Goal: Task Accomplishment & Management: Complete application form

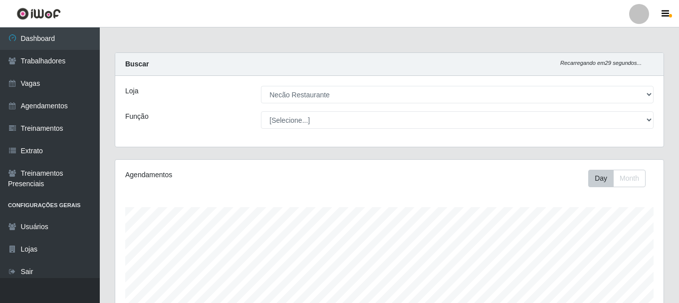
select select "334"
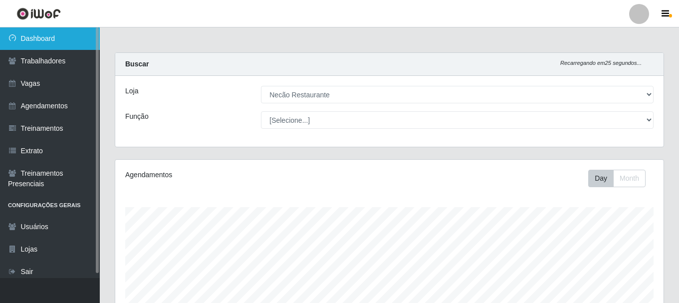
click at [46, 43] on link "Dashboard" at bounding box center [50, 38] width 100 height 22
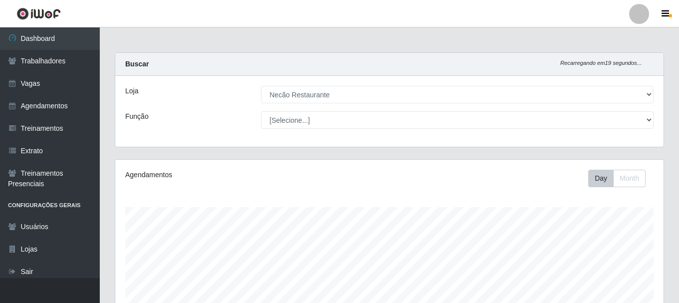
scroll to position [182, 0]
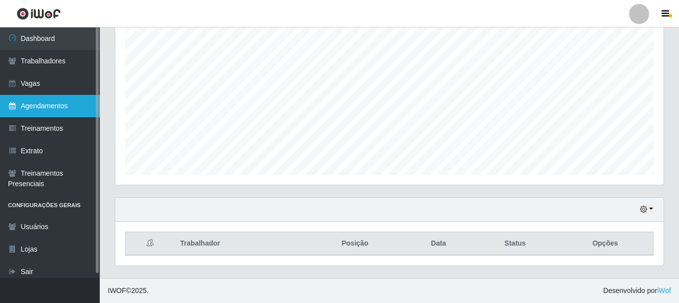
click at [57, 113] on link "Agendamentos" at bounding box center [50, 106] width 100 height 22
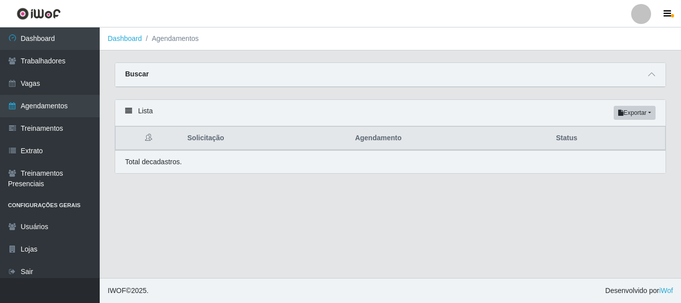
click at [641, 78] on div "Buscar" at bounding box center [390, 75] width 551 height 24
click at [652, 77] on icon at bounding box center [651, 74] width 7 height 7
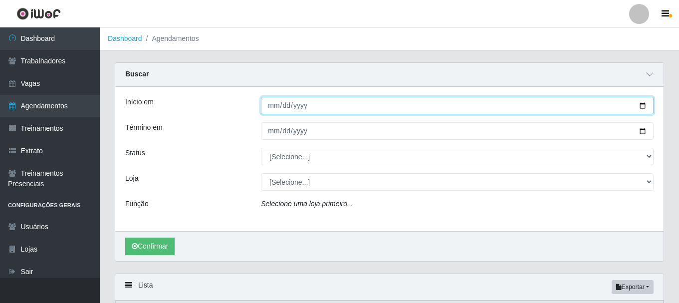
click at [638, 108] on input "Início em" at bounding box center [457, 105] width 393 height 17
click at [644, 105] on input "[DATE]" at bounding box center [457, 105] width 393 height 17
type input "[DATE]"
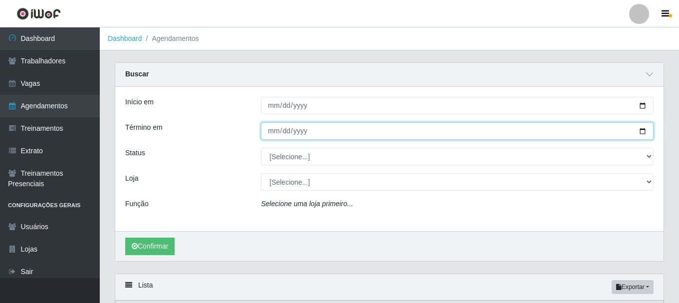
click at [645, 133] on input "Término em" at bounding box center [457, 130] width 393 height 17
type input "[DATE]"
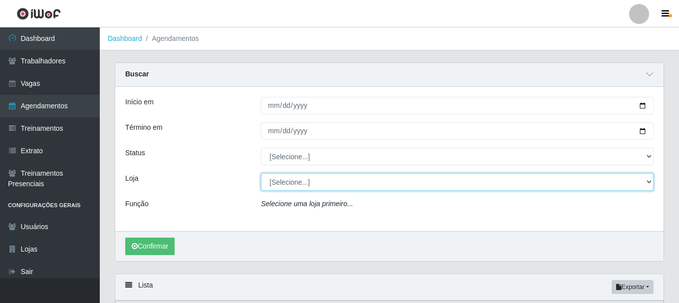
click at [275, 188] on select "[Selecione...] Necão Restaurante" at bounding box center [457, 181] width 393 height 17
select select "334"
click at [261, 174] on select "[Selecione...] Necão Restaurante" at bounding box center [457, 181] width 393 height 17
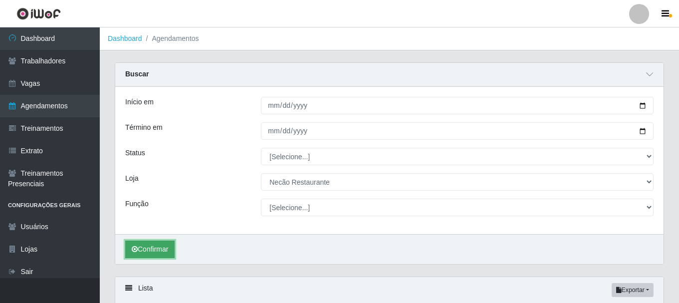
click at [152, 249] on button "Confirmar" at bounding box center [149, 248] width 49 height 17
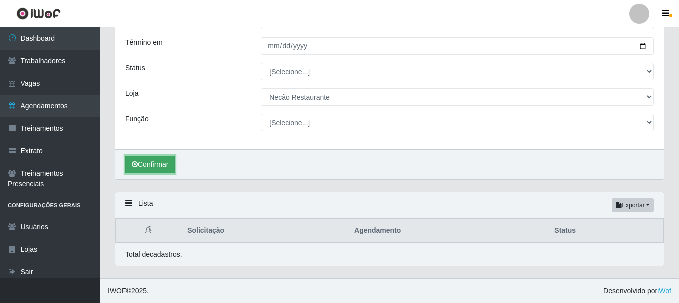
click at [150, 159] on button "Confirmar" at bounding box center [149, 164] width 49 height 17
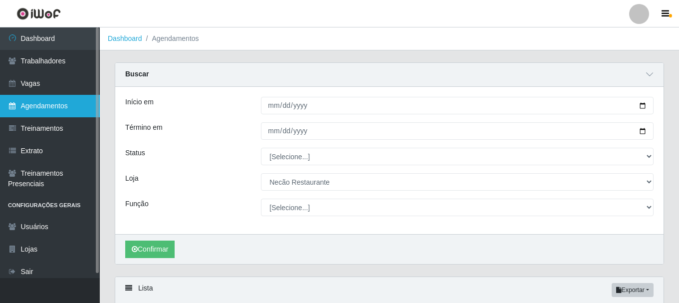
click at [58, 106] on link "Agendamentos" at bounding box center [50, 106] width 100 height 22
select select "[Selecione...]"
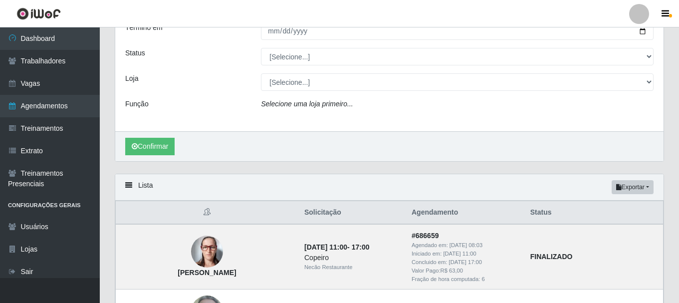
scroll to position [50, 0]
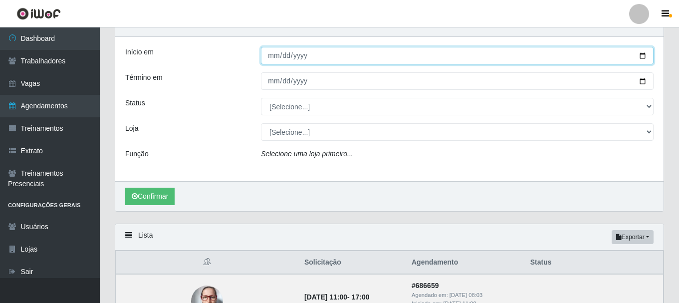
click at [642, 54] on input "Início em" at bounding box center [457, 55] width 393 height 17
type input "[DATE]"
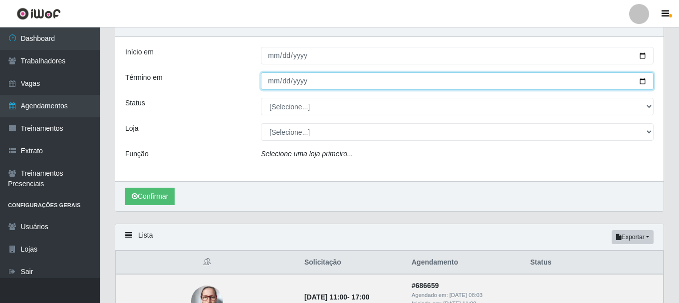
click at [640, 81] on input "Término em" at bounding box center [457, 80] width 393 height 17
type input "[DATE]"
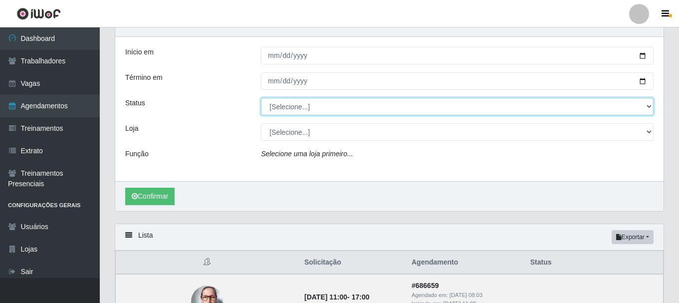
click at [290, 106] on select "[Selecione...] AGENDADO AGUARDANDO LIBERAR EM ANDAMENTO EM REVISÃO FINALIZADO C…" at bounding box center [457, 106] width 393 height 17
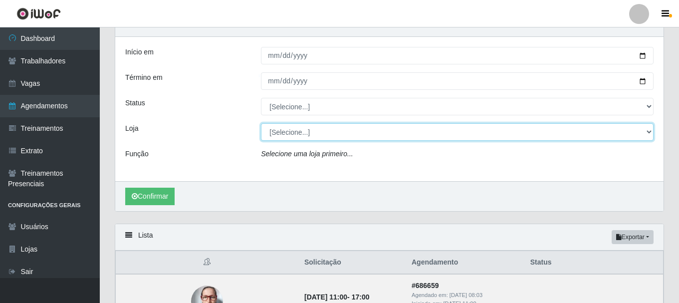
click at [290, 131] on select "[Selecione...] Necão Restaurante" at bounding box center [457, 131] width 393 height 17
select select "334"
click at [261, 124] on select "[Selecione...] Necão Restaurante" at bounding box center [457, 131] width 393 height 17
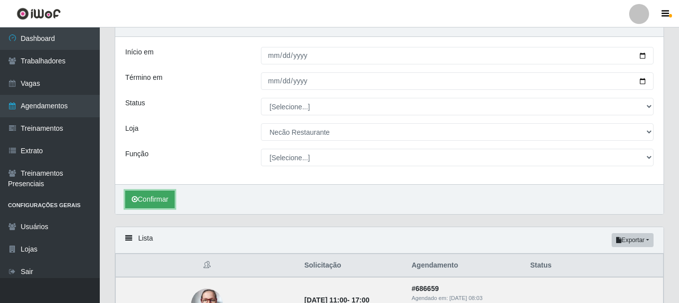
click at [161, 203] on button "Confirmar" at bounding box center [149, 199] width 49 height 17
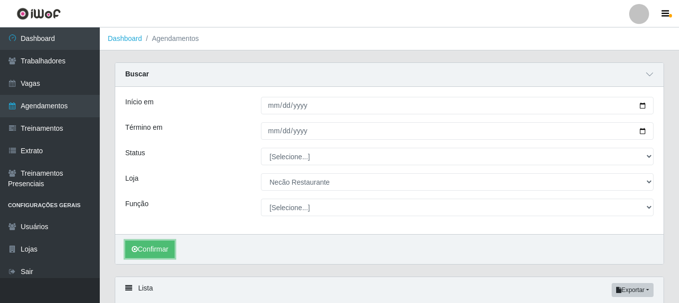
scroll to position [85, 0]
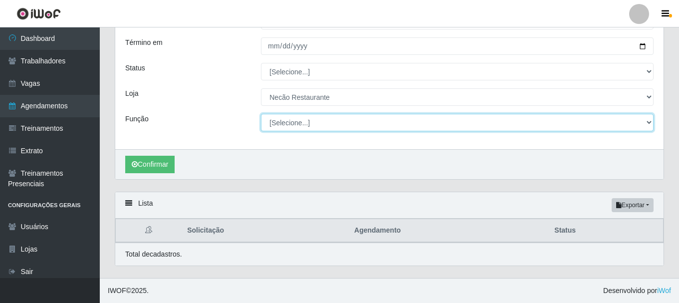
click at [304, 121] on select "[Selecione...] ASG ASG + ASG ++ Auxiliar de Cozinha Auxiliar de Cozinha + Auxil…" at bounding box center [457, 122] width 393 height 17
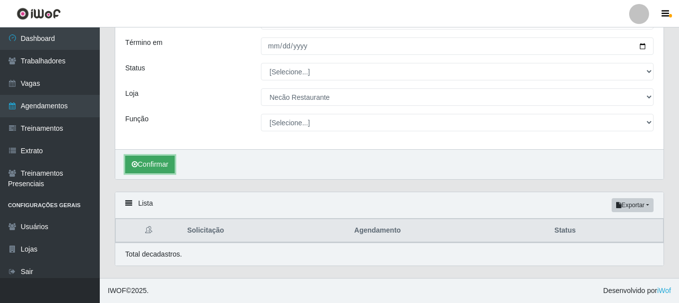
click at [167, 166] on button "Confirmar" at bounding box center [149, 164] width 49 height 17
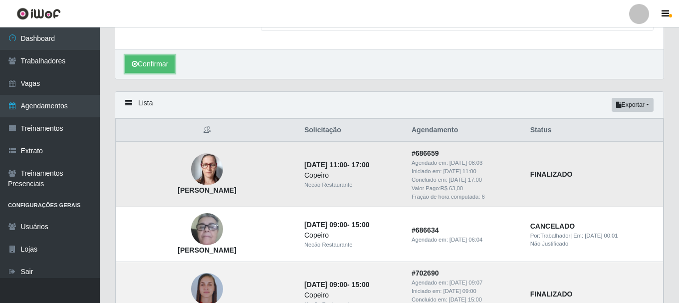
scroll to position [235, 0]
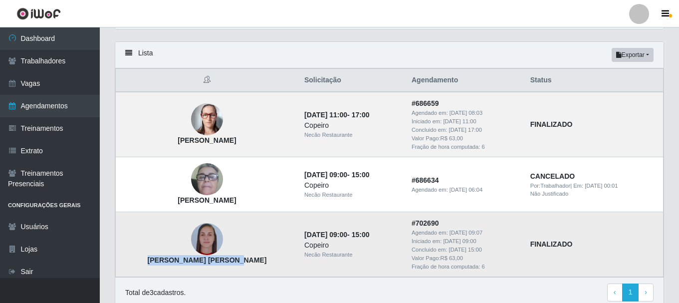
drag, startPoint x: 222, startPoint y: 256, endPoint x: 144, endPoint y: 261, distance: 79.0
click at [144, 261] on td "[PERSON_NAME] [PERSON_NAME]" at bounding box center [207, 244] width 183 height 65
copy strong "[PERSON_NAME] [PERSON_NAME]"
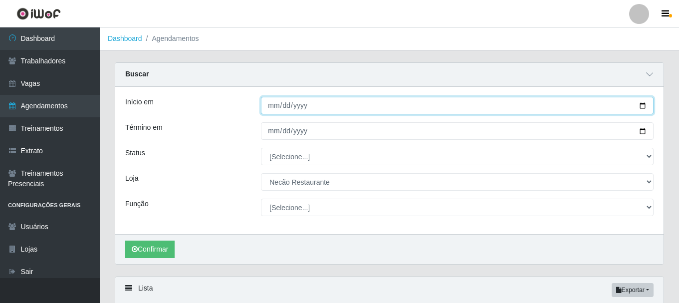
click at [641, 105] on input "[DATE]" at bounding box center [457, 105] width 393 height 17
type input "[DATE]"
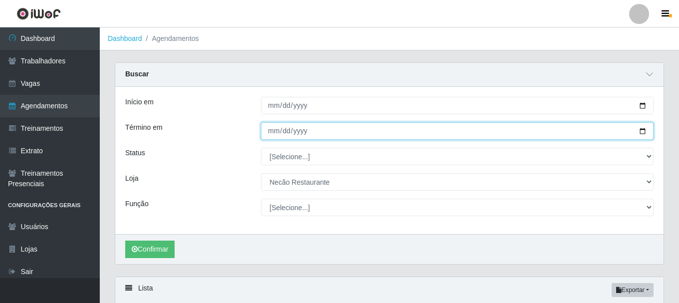
click at [640, 131] on input "[DATE]" at bounding box center [457, 130] width 393 height 17
type input "[DATE]"
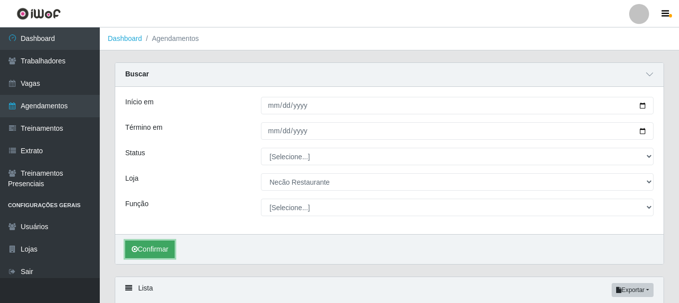
click at [143, 251] on button "Confirmar" at bounding box center [149, 248] width 49 height 17
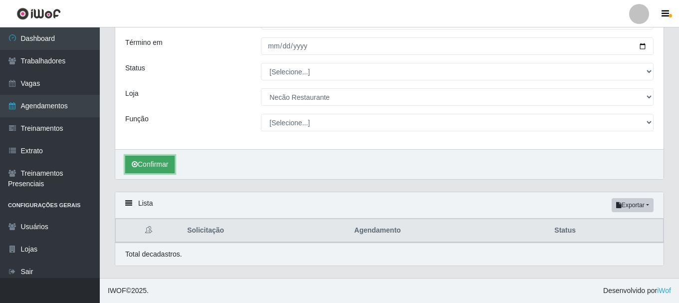
click at [167, 166] on button "Confirmar" at bounding box center [149, 164] width 49 height 17
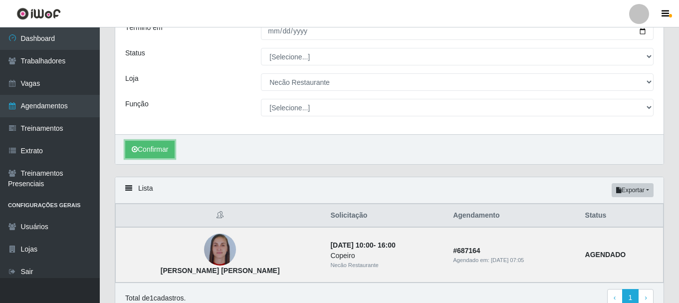
scroll to position [148, 0]
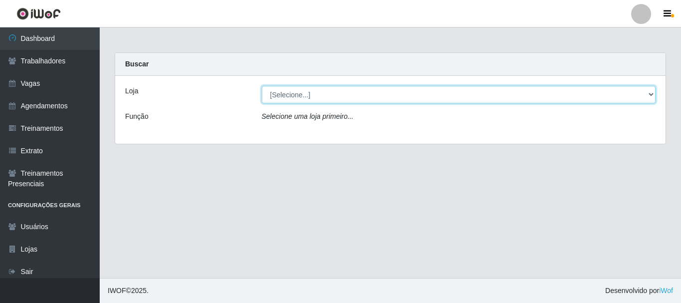
click at [331, 97] on select "[Selecione...] Necão Restaurante" at bounding box center [459, 94] width 395 height 17
select select "334"
click at [262, 86] on select "[Selecione...] Necão Restaurante" at bounding box center [459, 94] width 395 height 17
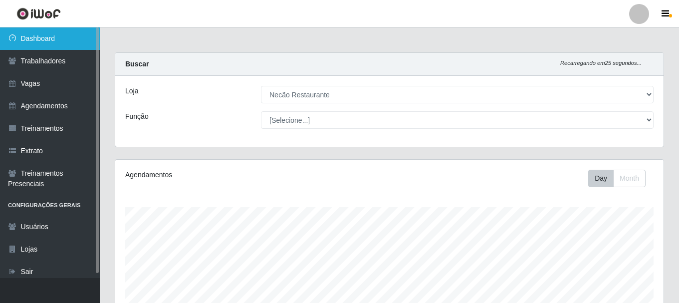
click at [42, 43] on link "Dashboard" at bounding box center [50, 38] width 100 height 22
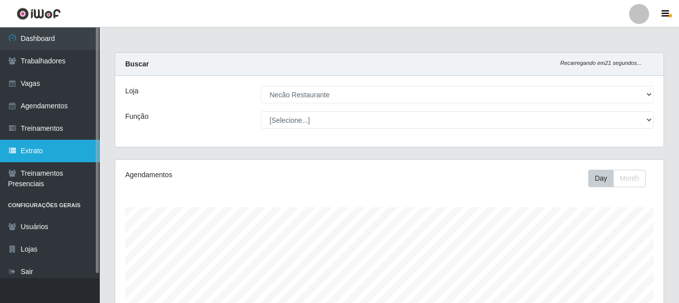
click at [52, 153] on link "Extrato" at bounding box center [50, 151] width 100 height 22
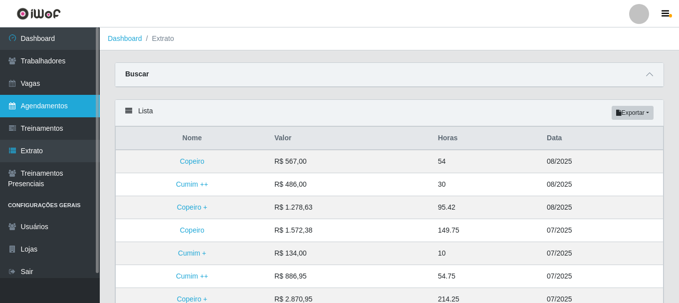
click at [54, 107] on link "Agendamentos" at bounding box center [50, 106] width 100 height 22
